Goal: Transaction & Acquisition: Purchase product/service

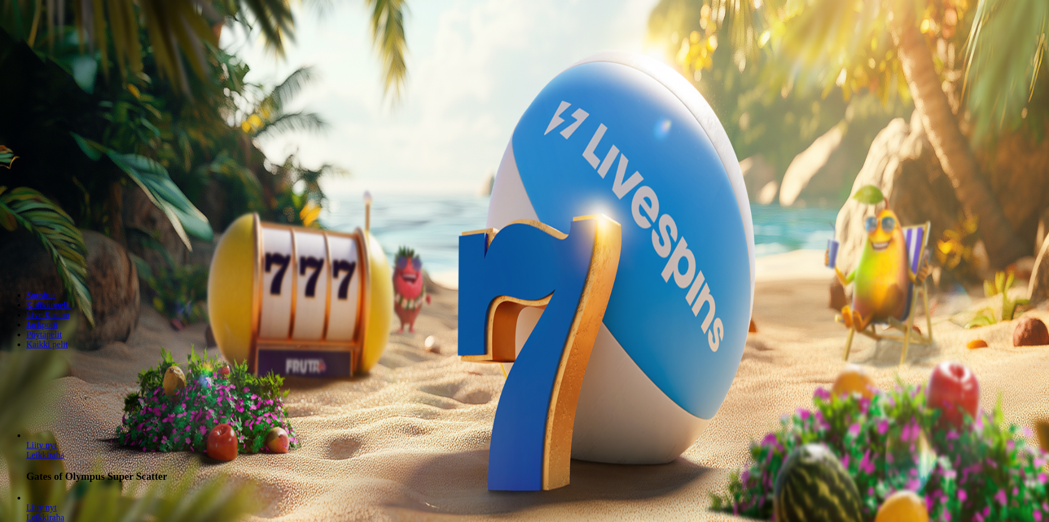
click at [586, 342] on header "Suositut Kolikkopelit Live Kasino Jackpotit Pöytäpelit Kaikki pelit" at bounding box center [524, 321] width 1040 height 98
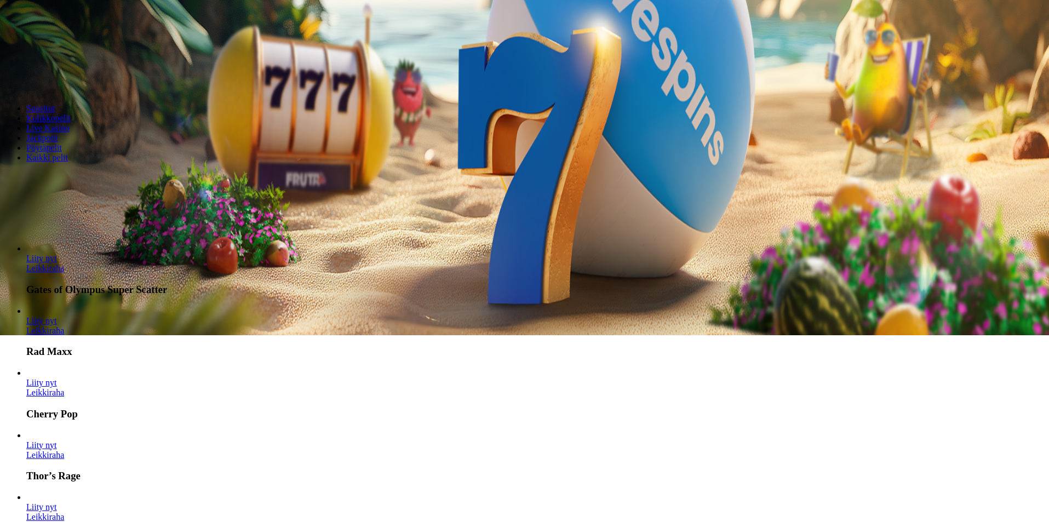
scroll to position [219, 0]
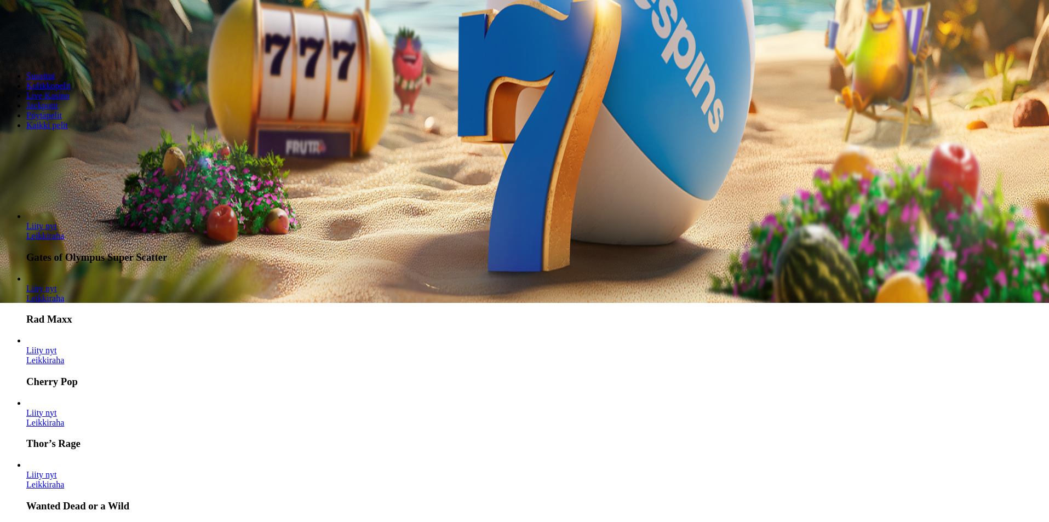
click at [18, 200] on span "chevron-right icon" at bounding box center [18, 200] width 0 height 0
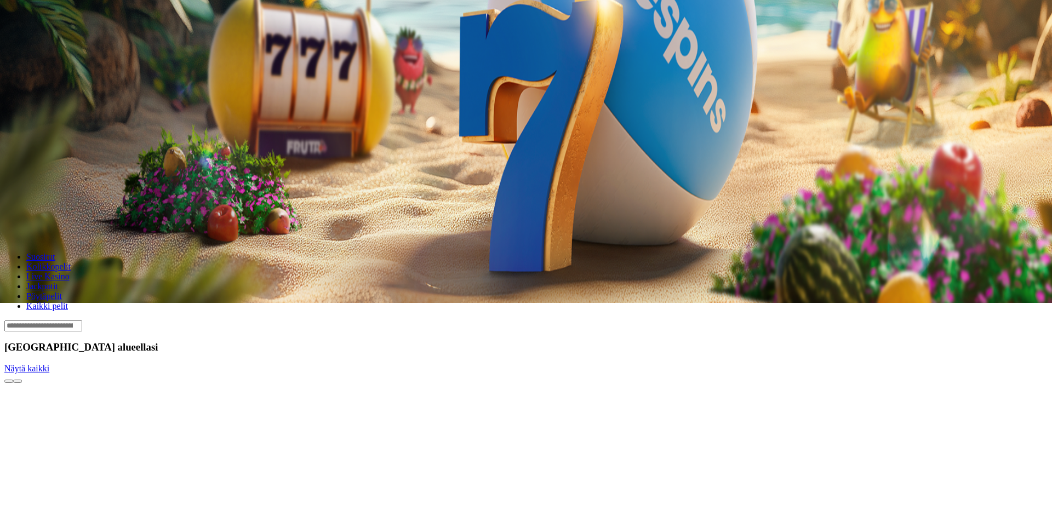
click at [82, 43] on input "***" at bounding box center [43, 37] width 78 height 11
type input "***"
click at [74, 62] on span "TALLETA JA PELAA" at bounding box center [42, 58] width 66 height 8
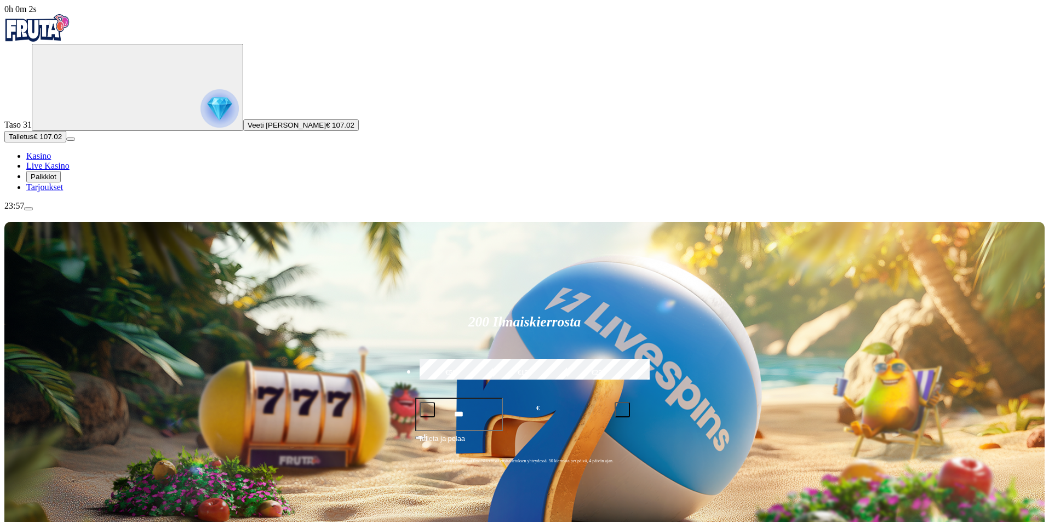
click at [28, 209] on span "menu icon" at bounding box center [28, 209] width 0 height 0
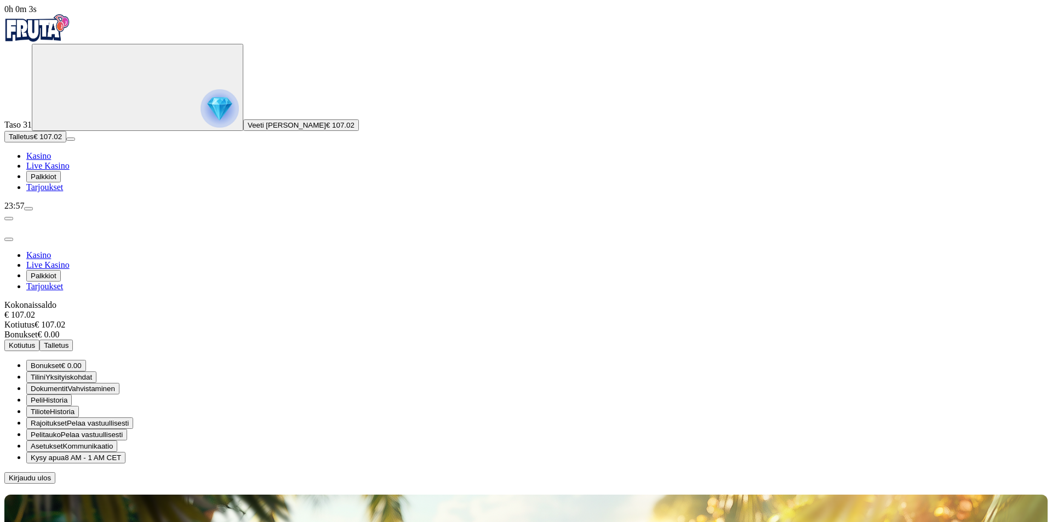
click at [82, 362] on span "€ 0.00" at bounding box center [71, 366] width 20 height 8
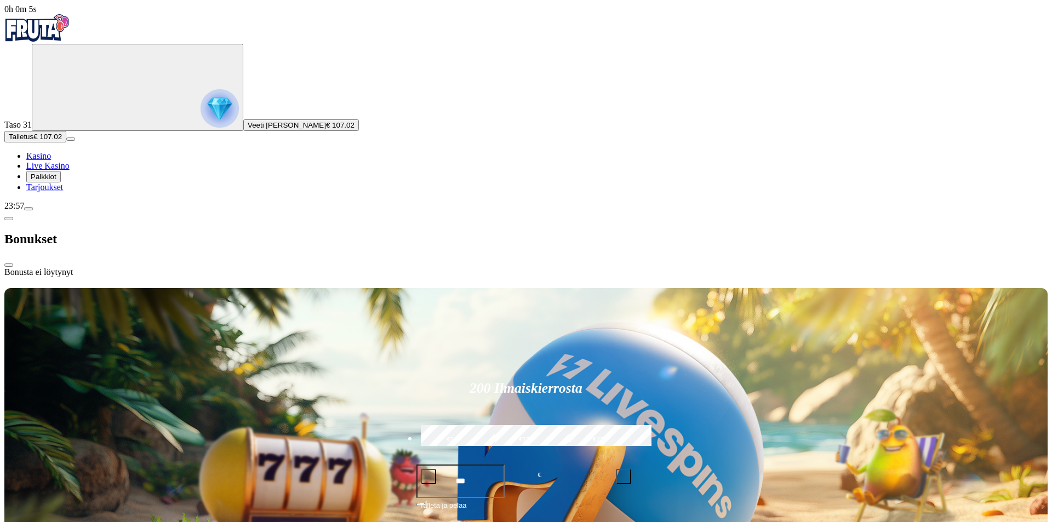
click at [9, 265] on span "close icon" at bounding box center [9, 265] width 0 height 0
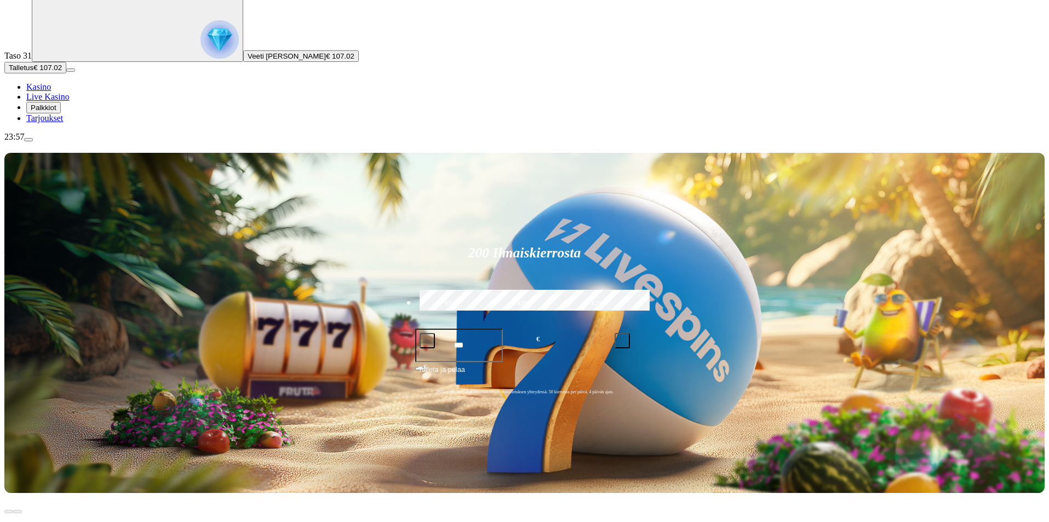
scroll to position [110, 0]
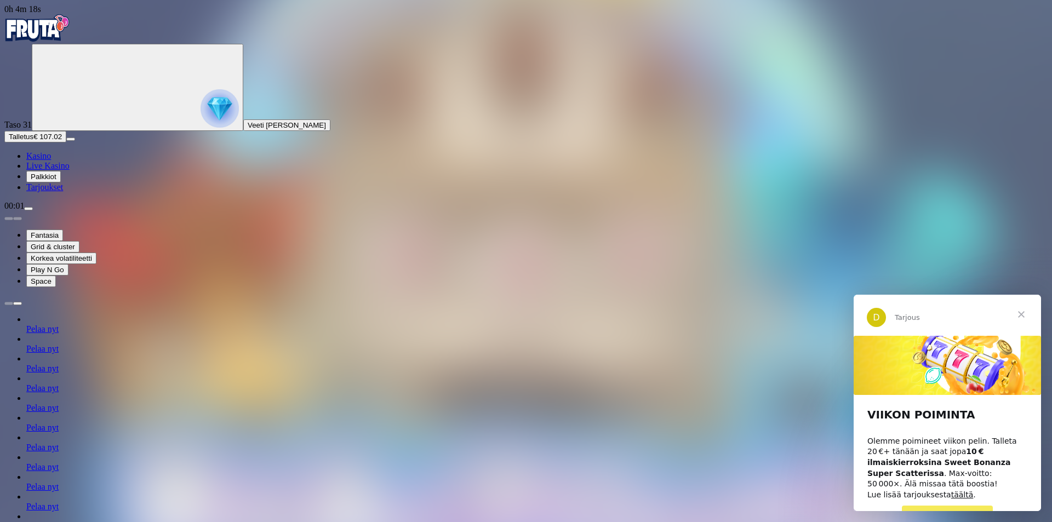
click at [1021, 316] on span "Sulje" at bounding box center [1020, 314] width 39 height 39
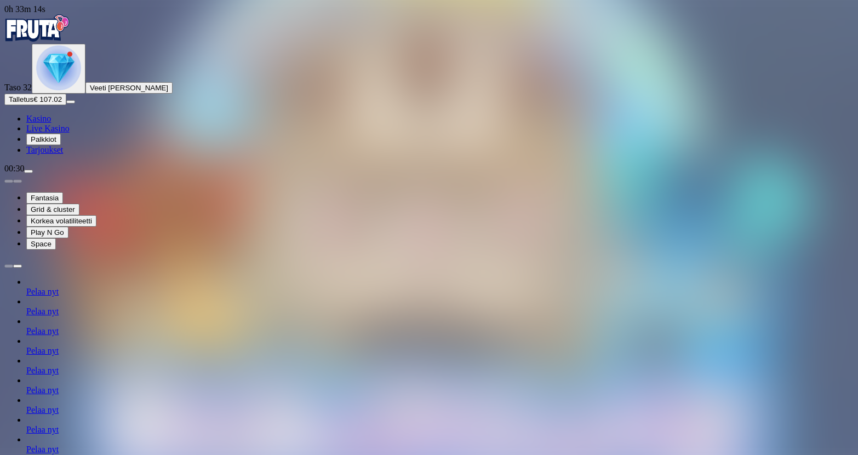
click at [60, 33] on img "Primary" at bounding box center [37, 27] width 66 height 27
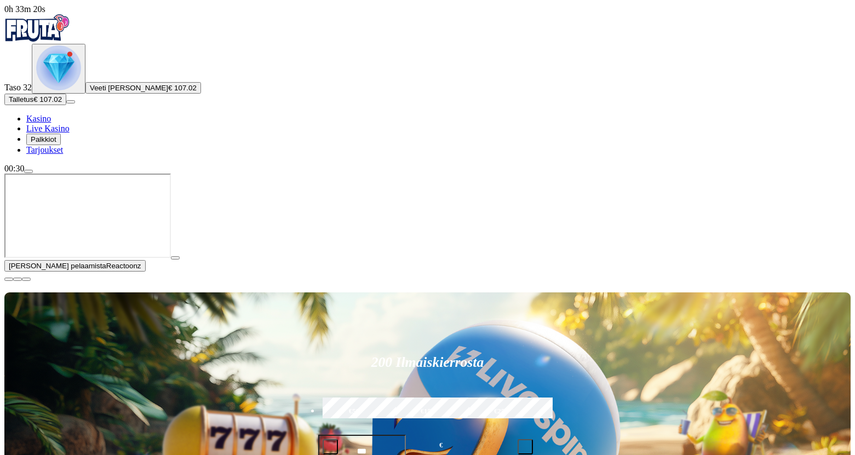
click at [9, 279] on span "close icon" at bounding box center [9, 279] width 0 height 0
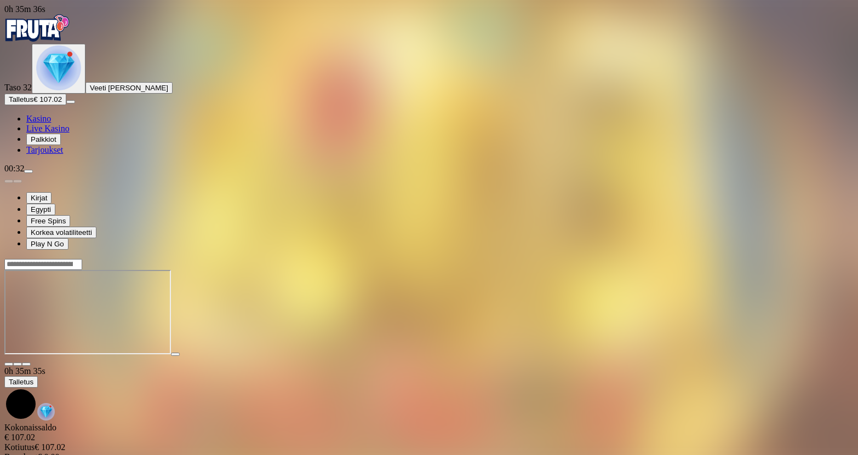
click at [70, 37] on img "Primary" at bounding box center [37, 27] width 66 height 27
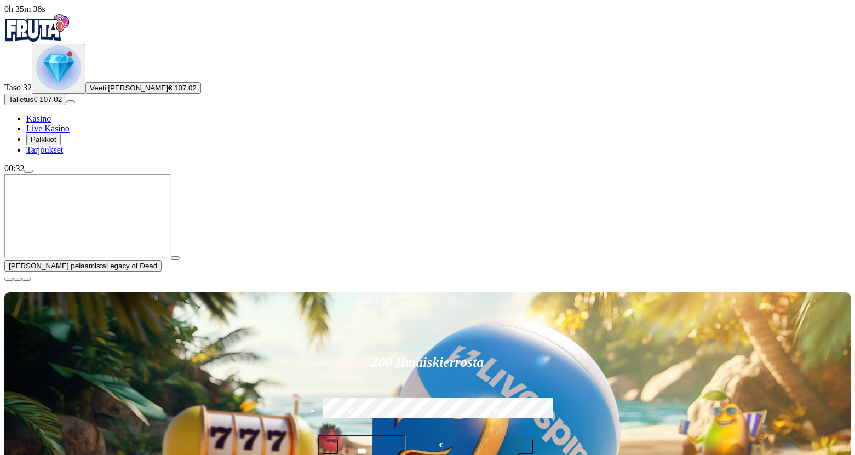
click at [9, 279] on span "close icon" at bounding box center [9, 279] width 0 height 0
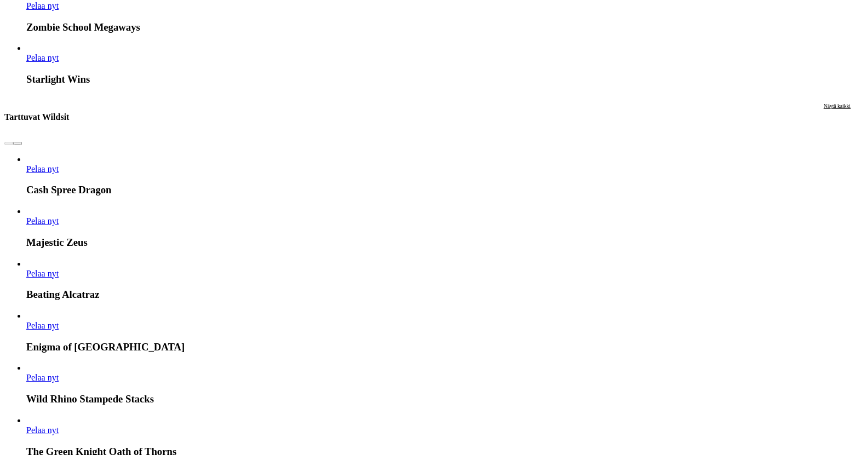
scroll to position [1862, 0]
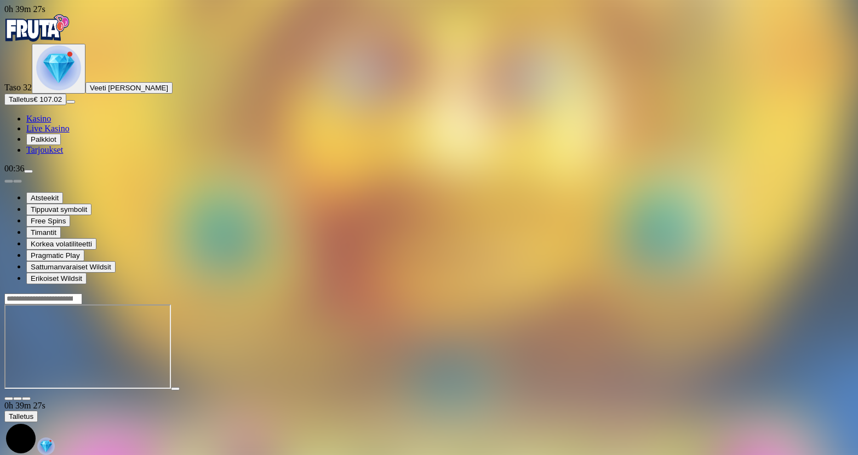
click at [70, 31] on img "Primary" at bounding box center [37, 27] width 66 height 27
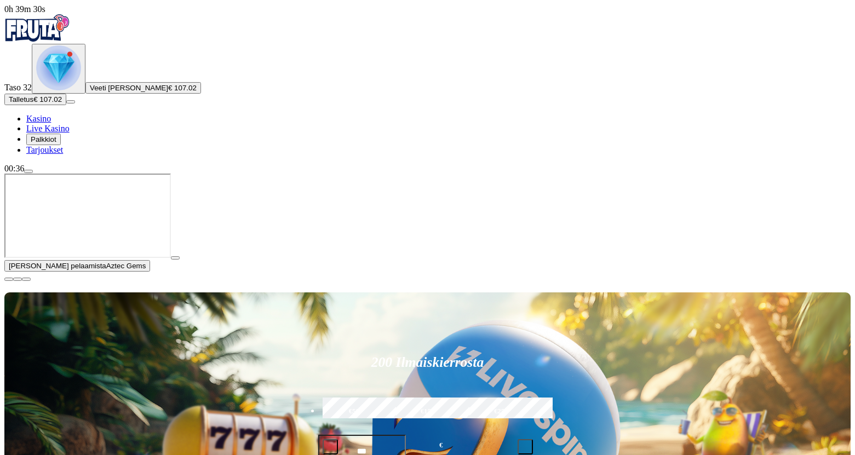
click at [9, 279] on span "close icon" at bounding box center [9, 279] width 0 height 0
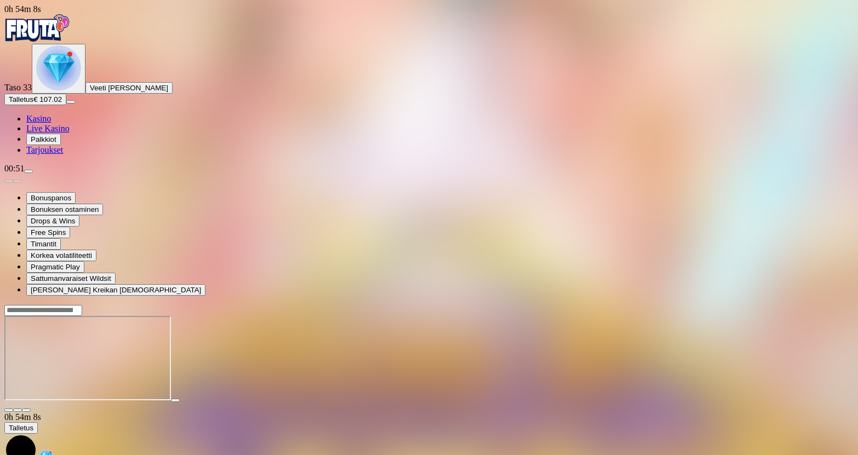
click at [70, 42] on img "Primary" at bounding box center [37, 27] width 66 height 27
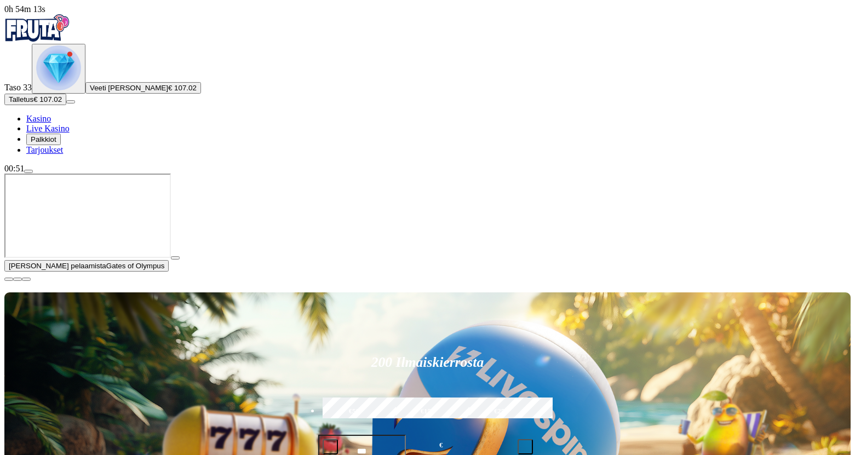
click at [175, 258] on span "play icon" at bounding box center [175, 258] width 0 height 0
